Goal: Task Accomplishment & Management: Manage account settings

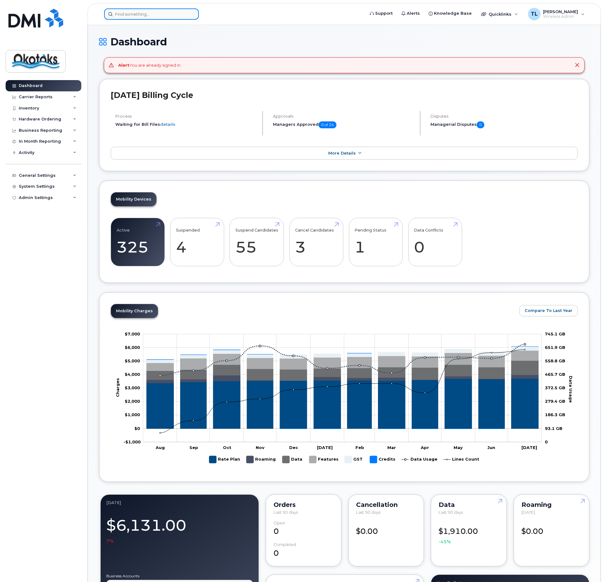
click at [130, 11] on input at bounding box center [151, 13] width 95 height 11
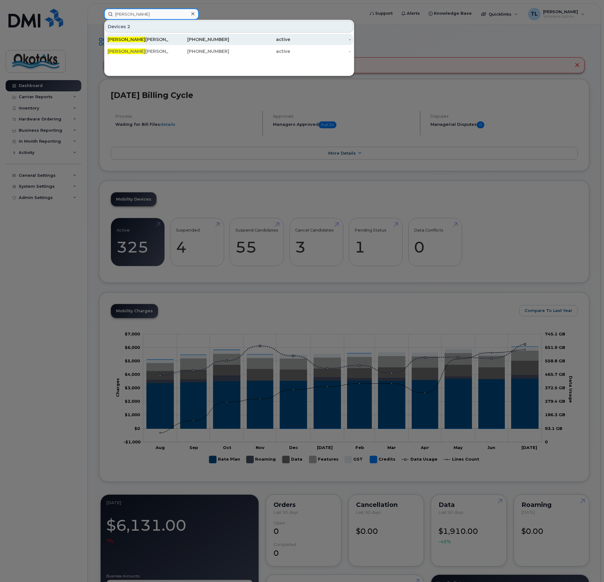
type input "monica"
click at [123, 39] on span "Monica" at bounding box center [127, 40] width 38 height 6
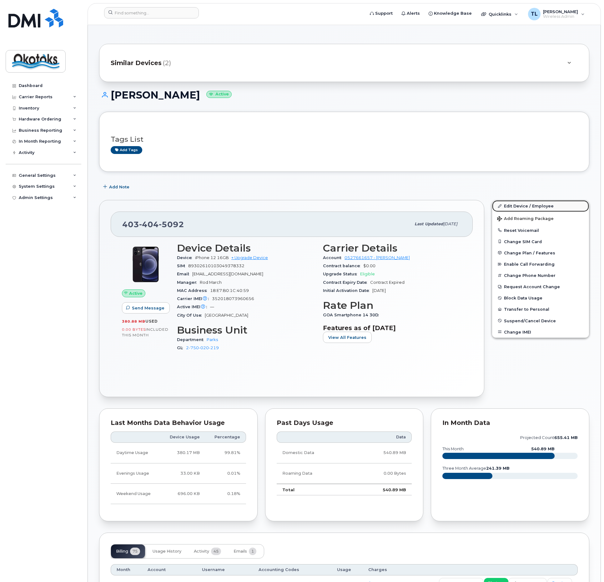
click at [518, 205] on link "Edit Device / Employee" at bounding box center [540, 205] width 97 height 11
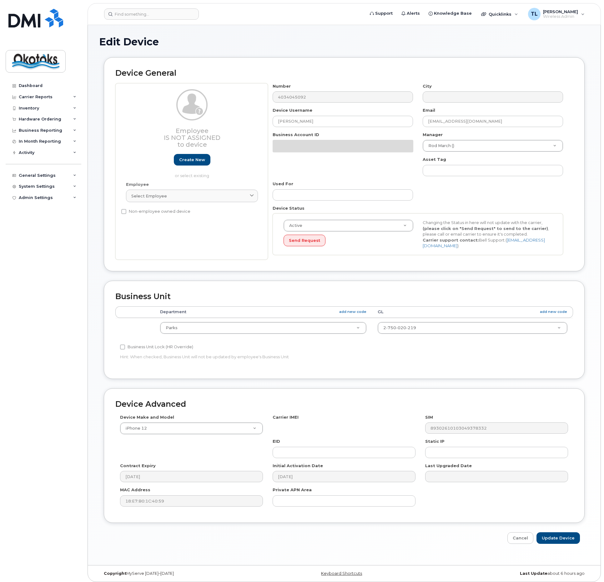
select select "90709"
select select "90733"
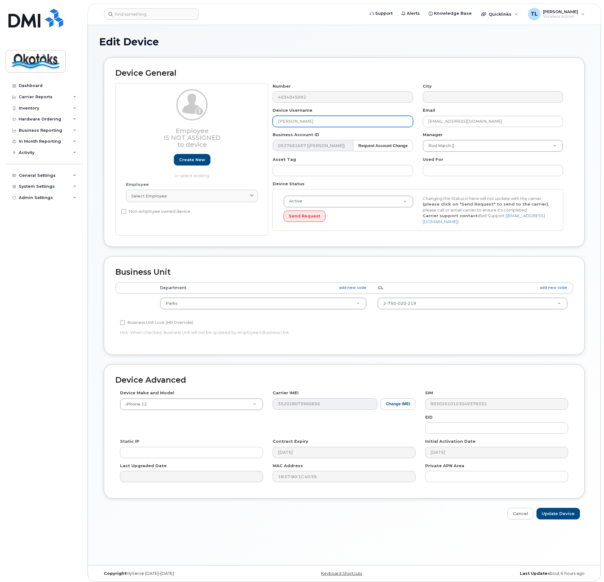
drag, startPoint x: 331, startPoint y: 122, endPoint x: 276, endPoint y: 123, distance: 55.7
click at [276, 123] on input "Monica Caines" at bounding box center [343, 121] width 140 height 11
type input "Diane Pearson"
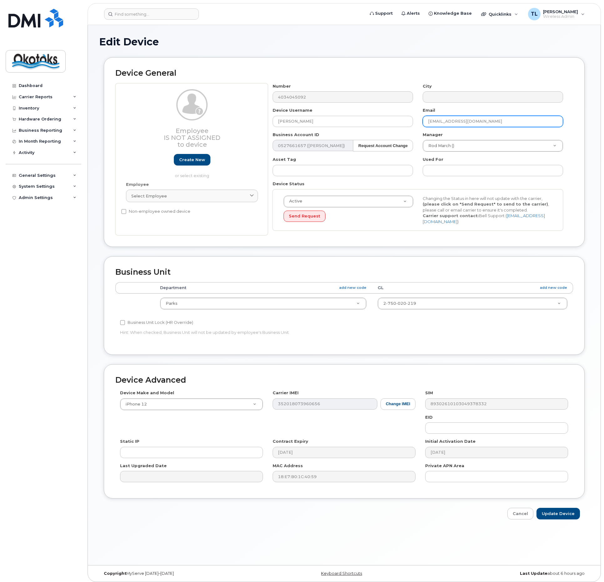
drag, startPoint x: 447, startPoint y: 121, endPoint x: 413, endPoint y: 123, distance: 33.9
click at [416, 123] on div "Number 4034045092 City Device Username Diane Pearson Email bcouban@okotoks.ca B…" at bounding box center [418, 159] width 300 height 152
type input "dpearson@okotoks.ca"
click at [560, 511] on input "Update Device" at bounding box center [558, 514] width 43 height 12
type input "Saving..."
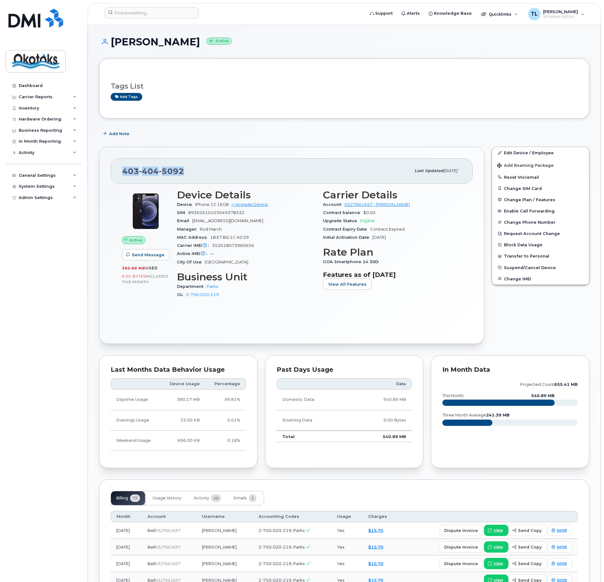
drag, startPoint x: 185, startPoint y: 167, endPoint x: 125, endPoint y: 174, distance: 61.1
click at [125, 174] on div "403 404 5092" at bounding box center [266, 170] width 289 height 13
copy span "403 404 5092"
click at [138, 11] on input at bounding box center [151, 12] width 95 height 11
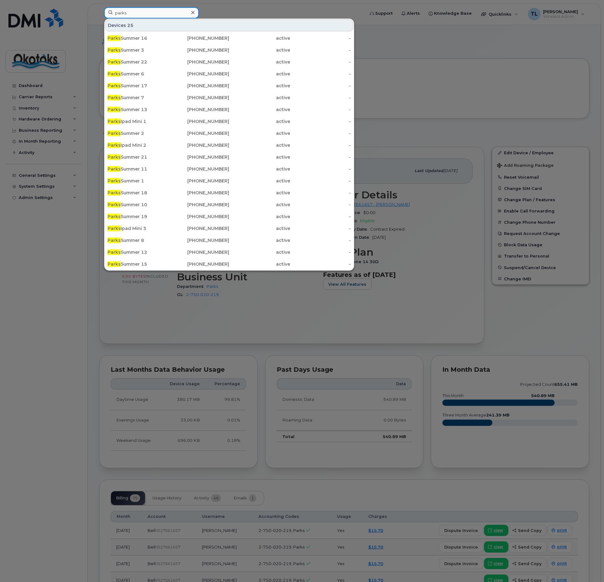
click at [128, 10] on input "parks" at bounding box center [151, 12] width 95 height 11
drag, startPoint x: 132, startPoint y: 13, endPoint x: 99, endPoint y: 14, distance: 32.6
click at [100, 13] on div "parks Devices 25 Parks Summer 16 403-899-1372 active - Parks Summer 3 403-899-9…" at bounding box center [232, 14] width 266 height 14
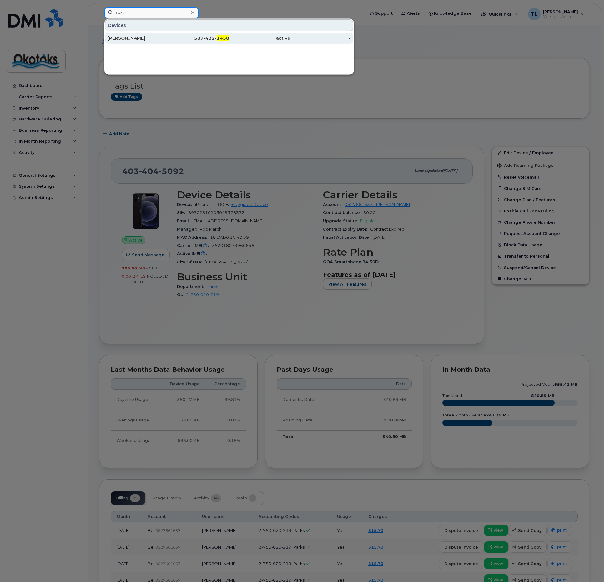
type input "1458"
click at [120, 38] on div "[PERSON_NAME]" at bounding box center [138, 38] width 61 height 6
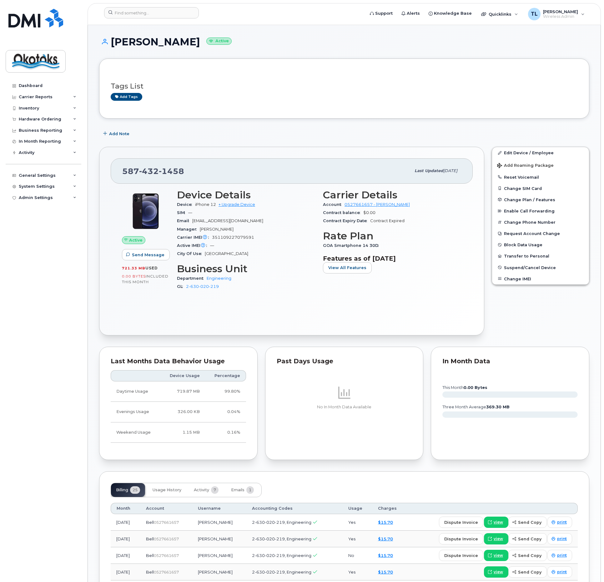
click at [274, 130] on div "Add Note" at bounding box center [344, 133] width 490 height 11
drag, startPoint x: 258, startPoint y: 237, endPoint x: 211, endPoint y: 238, distance: 46.9
click at [211, 238] on div "Carrier IMEI Carrier IMEI is reported during the last billing cycle or change o…" at bounding box center [246, 237] width 139 height 8
click at [283, 229] on div "Manager [PERSON_NAME]" at bounding box center [246, 229] width 139 height 8
click at [139, 15] on input at bounding box center [151, 12] width 95 height 11
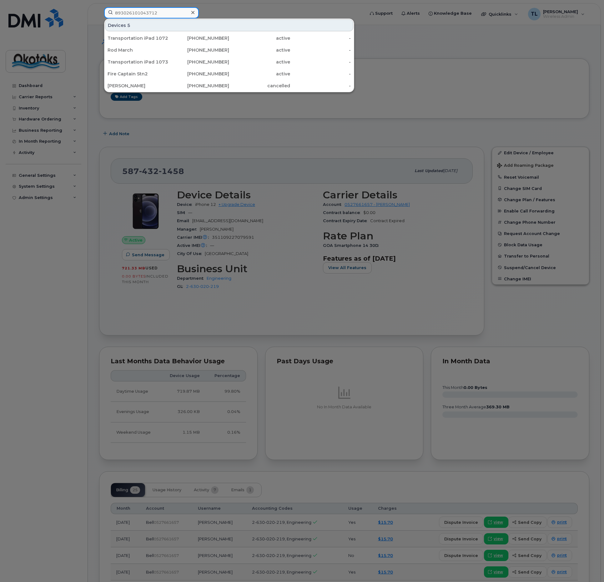
type input "8930261010437125"
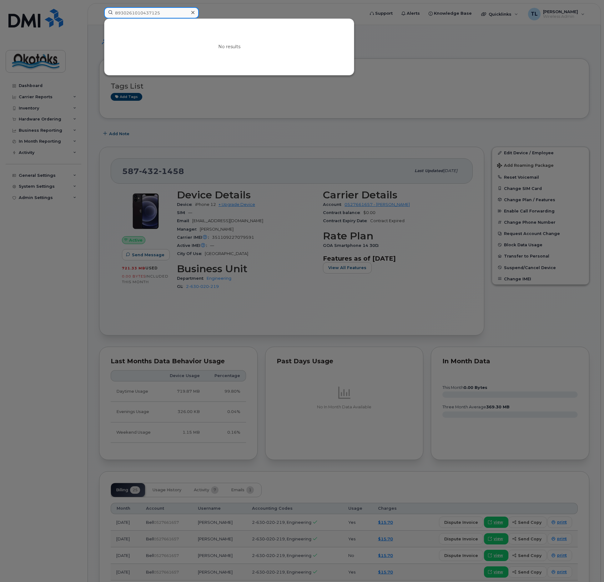
drag, startPoint x: 169, startPoint y: 14, endPoint x: 100, endPoint y: 13, distance: 68.8
click at [100, 13] on div "8930261010437125 No results" at bounding box center [232, 14] width 266 height 14
click at [277, 104] on div at bounding box center [302, 291] width 604 height 582
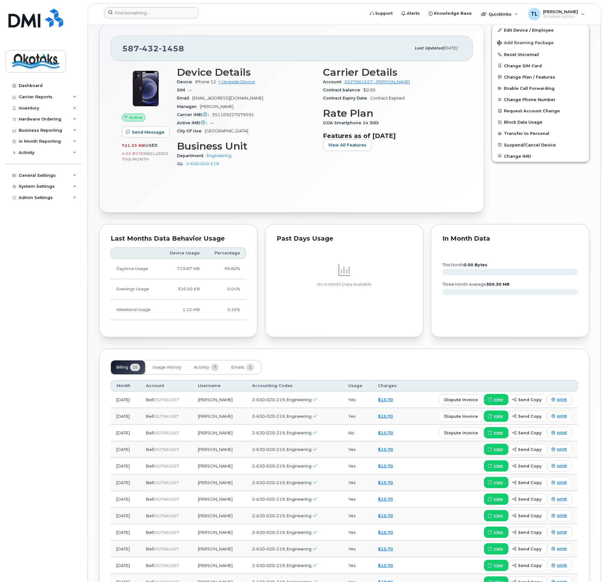
scroll to position [125, 0]
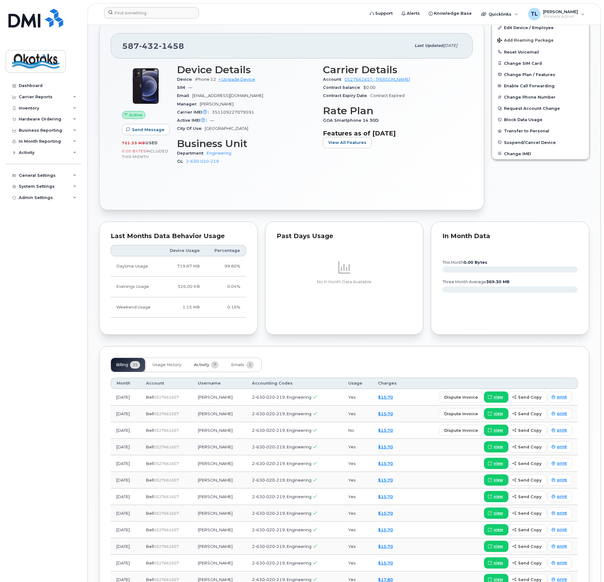
click at [205, 363] on span "Activity" at bounding box center [201, 364] width 15 height 5
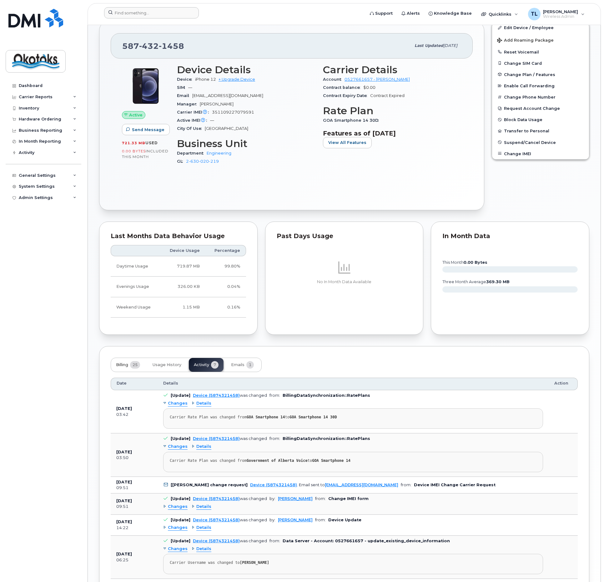
click at [123, 362] on span "Billing" at bounding box center [122, 364] width 12 height 5
